Goal: Transaction & Acquisition: Purchase product/service

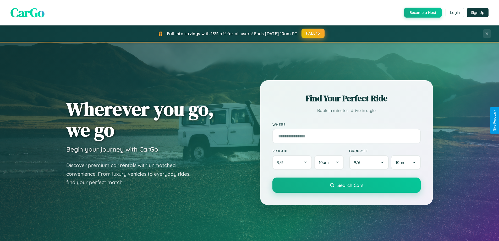
click at [314, 33] on button "FALL15" at bounding box center [313, 33] width 23 height 9
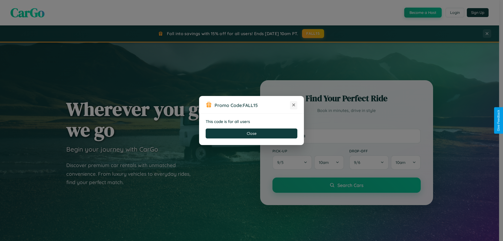
click at [294, 105] on icon at bounding box center [293, 104] width 5 height 5
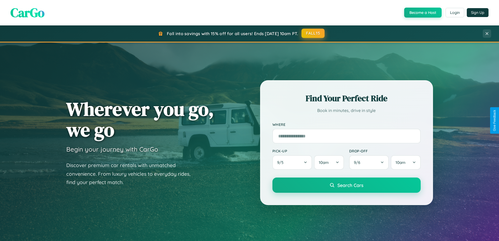
click at [314, 33] on button "FALL15" at bounding box center [313, 33] width 23 height 9
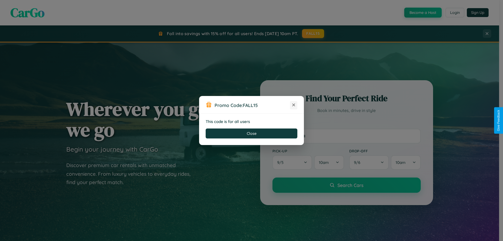
click at [294, 105] on icon at bounding box center [293, 104] width 5 height 5
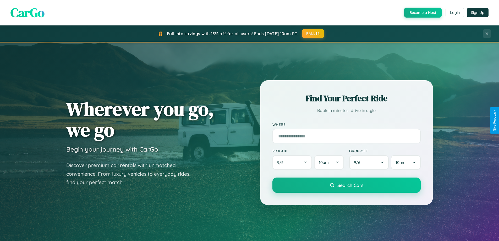
scroll to position [361, 0]
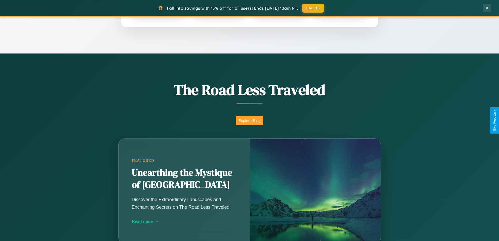
click at [250, 120] on button "Explore Blog" at bounding box center [250, 121] width 28 height 10
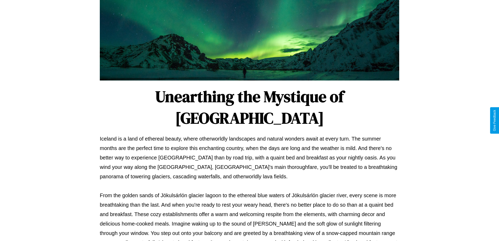
scroll to position [170, 0]
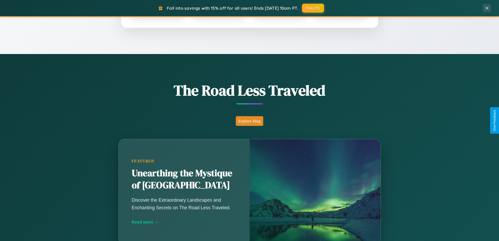
scroll to position [226, 0]
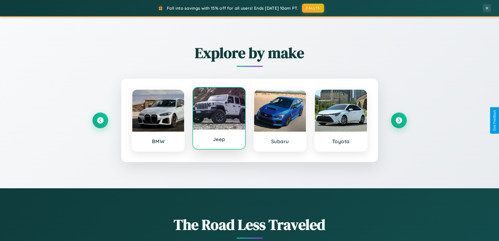
click at [219, 120] on div at bounding box center [219, 109] width 52 height 42
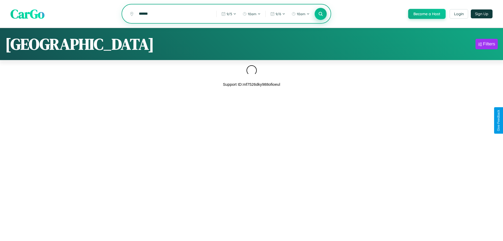
click at [320, 14] on icon at bounding box center [320, 13] width 5 height 5
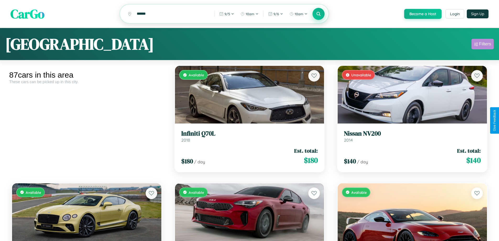
click at [483, 45] on div "Filters" at bounding box center [485, 43] width 12 height 5
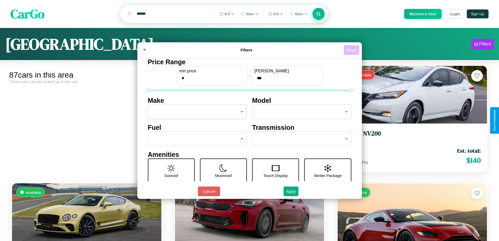
click at [352, 50] on button "Reset" at bounding box center [351, 50] width 15 height 10
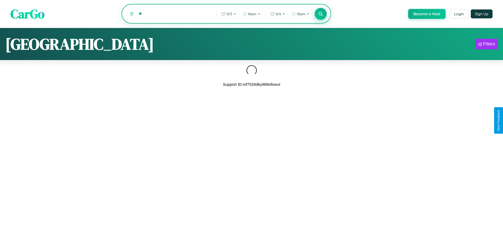
type input "*"
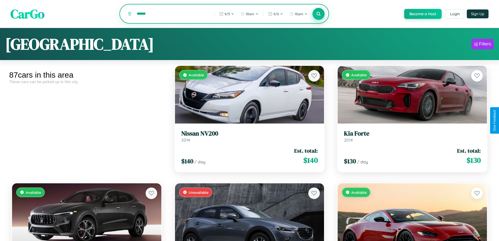
type input "******"
click at [319, 14] on icon at bounding box center [318, 13] width 5 height 5
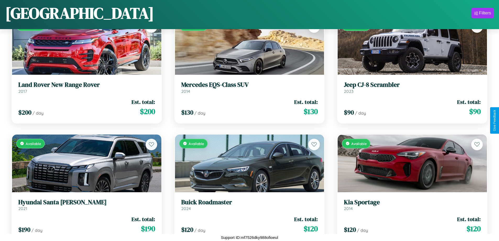
scroll to position [1365, 0]
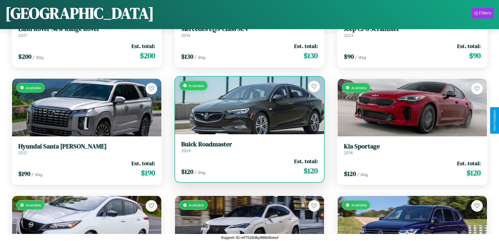
click at [247, 149] on link "Buick Roadmaster 2024" at bounding box center [249, 147] width 137 height 13
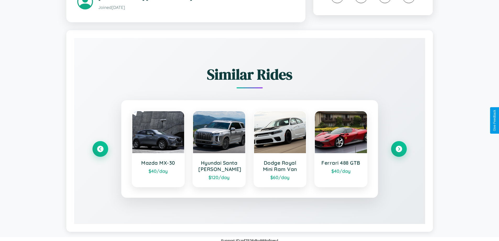
scroll to position [299, 0]
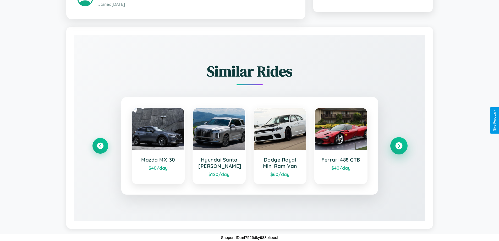
click at [399, 146] on icon at bounding box center [399, 145] width 7 height 7
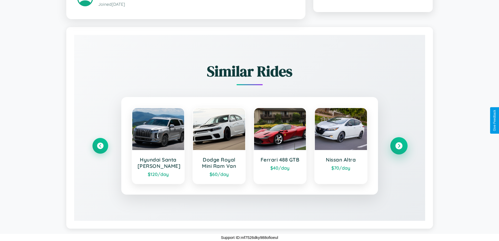
click at [399, 146] on icon at bounding box center [399, 145] width 7 height 7
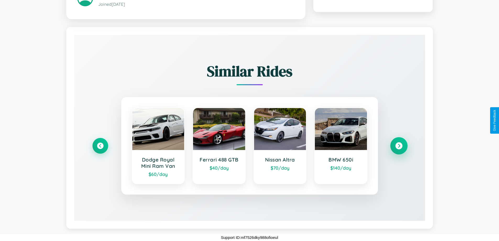
click at [399, 146] on icon at bounding box center [399, 145] width 7 height 7
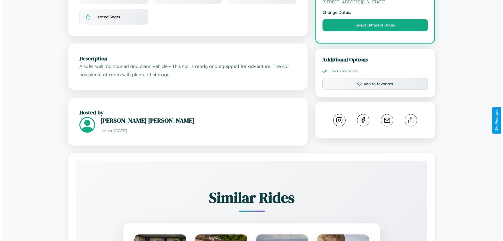
scroll to position [0, 0]
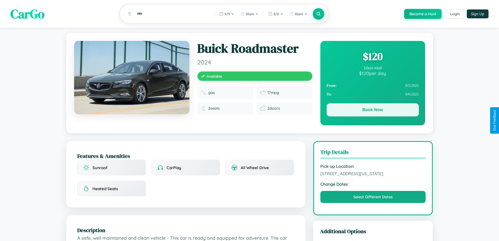
click at [373, 111] on button "Book Now" at bounding box center [373, 109] width 92 height 13
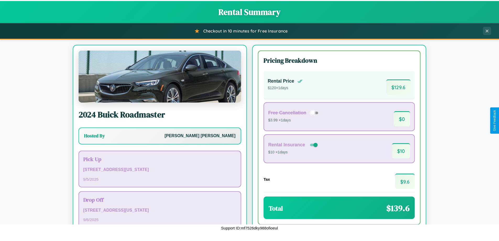
scroll to position [36, 0]
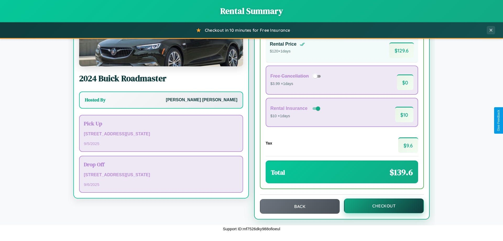
click at [381, 206] on button "Checkout" at bounding box center [384, 205] width 80 height 15
